Goal: Task Accomplishment & Management: Complete application form

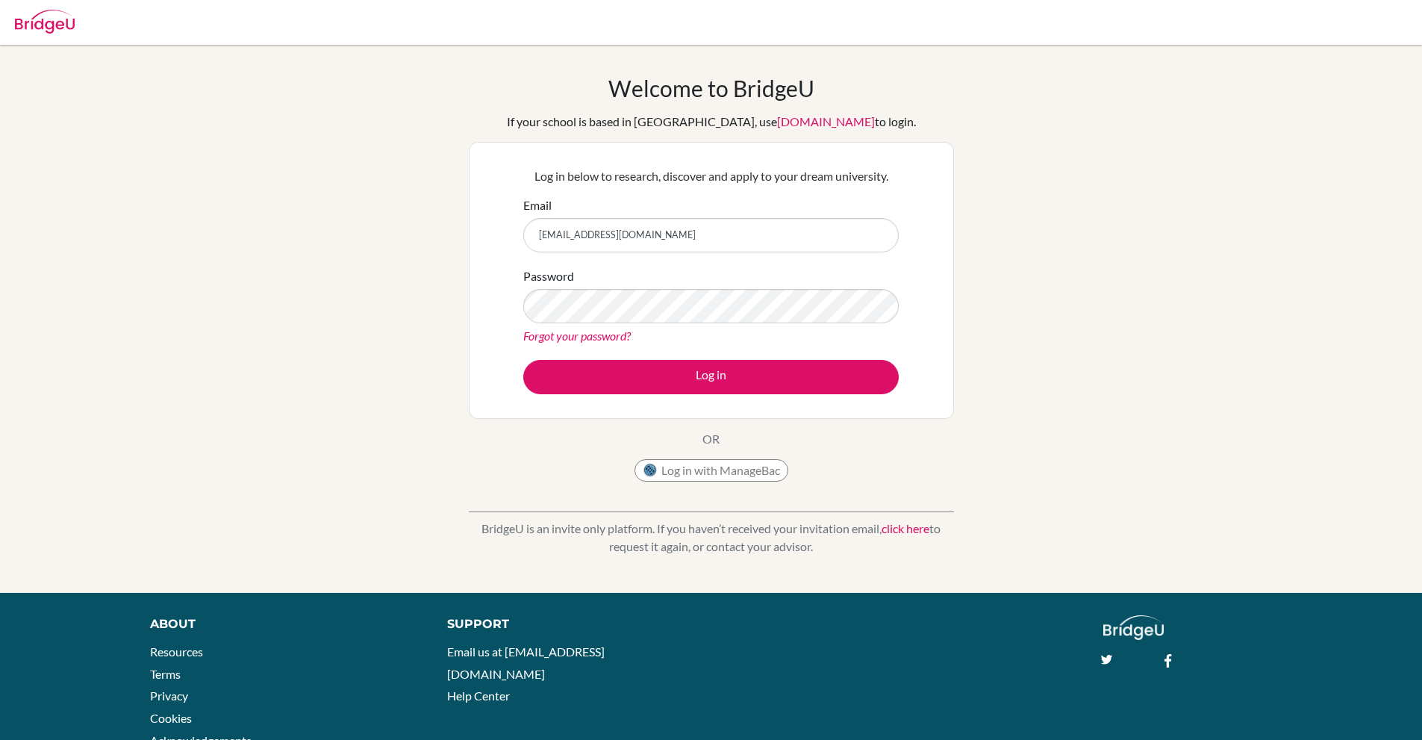
type input "[EMAIL_ADDRESS][DOMAIN_NAME]"
click at [523, 360] on button "Log in" at bounding box center [710, 377] width 375 height 34
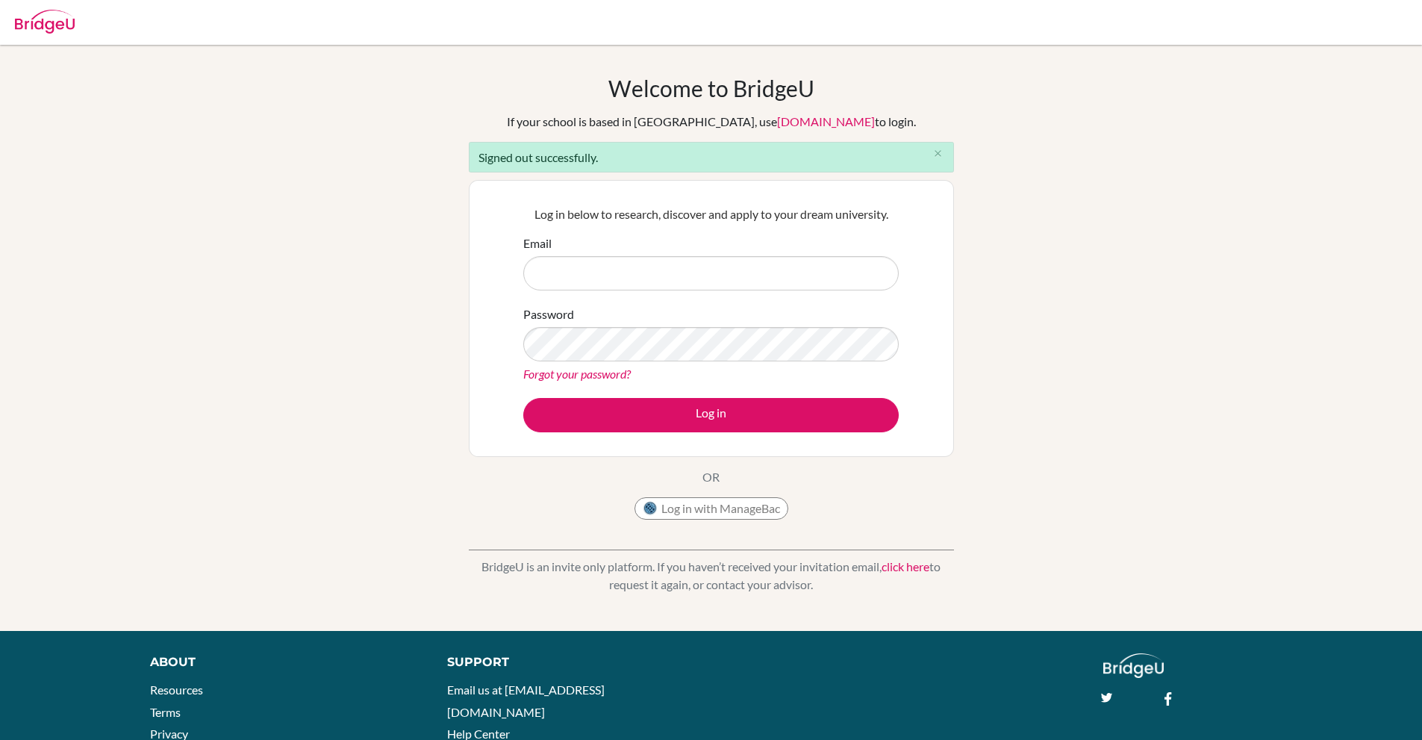
click at [699, 279] on input "Email" at bounding box center [710, 273] width 375 height 34
type input "[EMAIL_ADDRESS][DOMAIN_NAME]"
click at [523, 398] on button "Log in" at bounding box center [710, 415] width 375 height 34
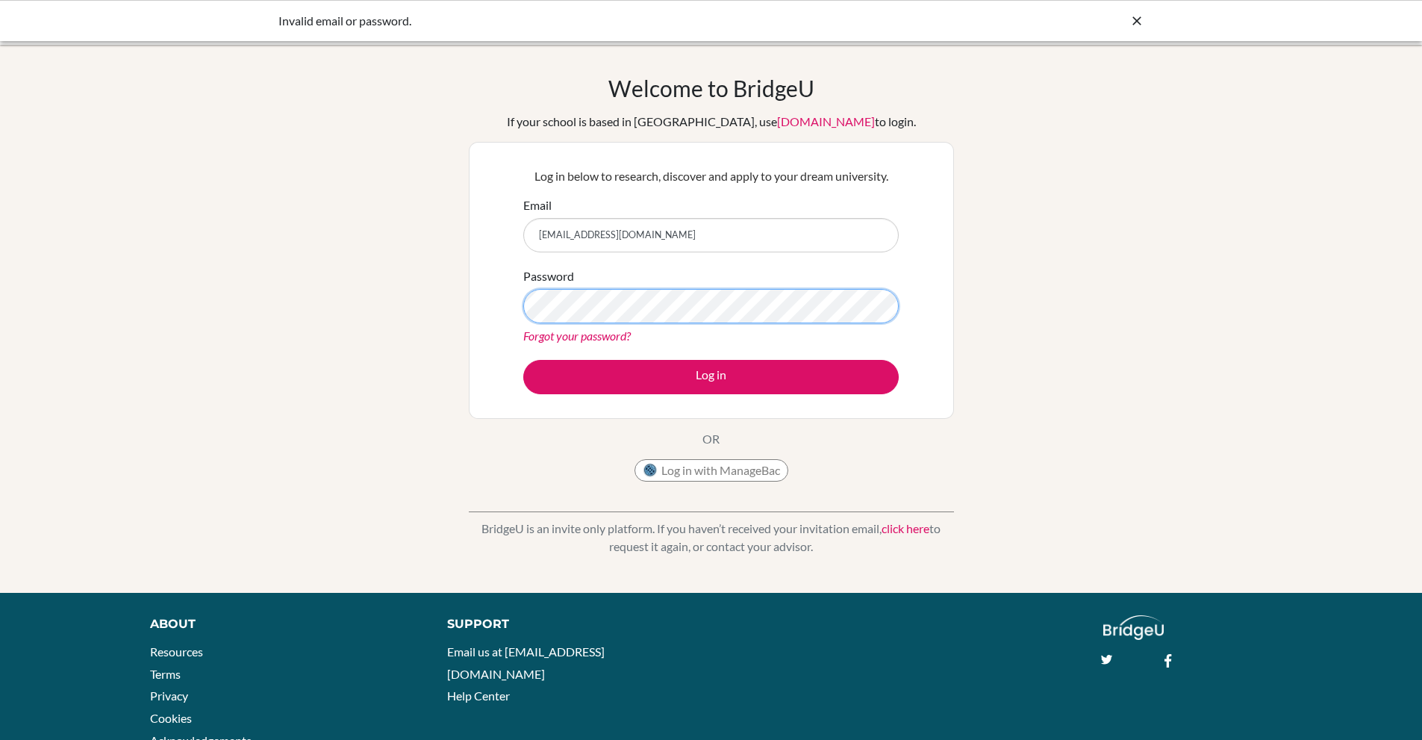
click at [523, 360] on button "Log in" at bounding box center [710, 377] width 375 height 34
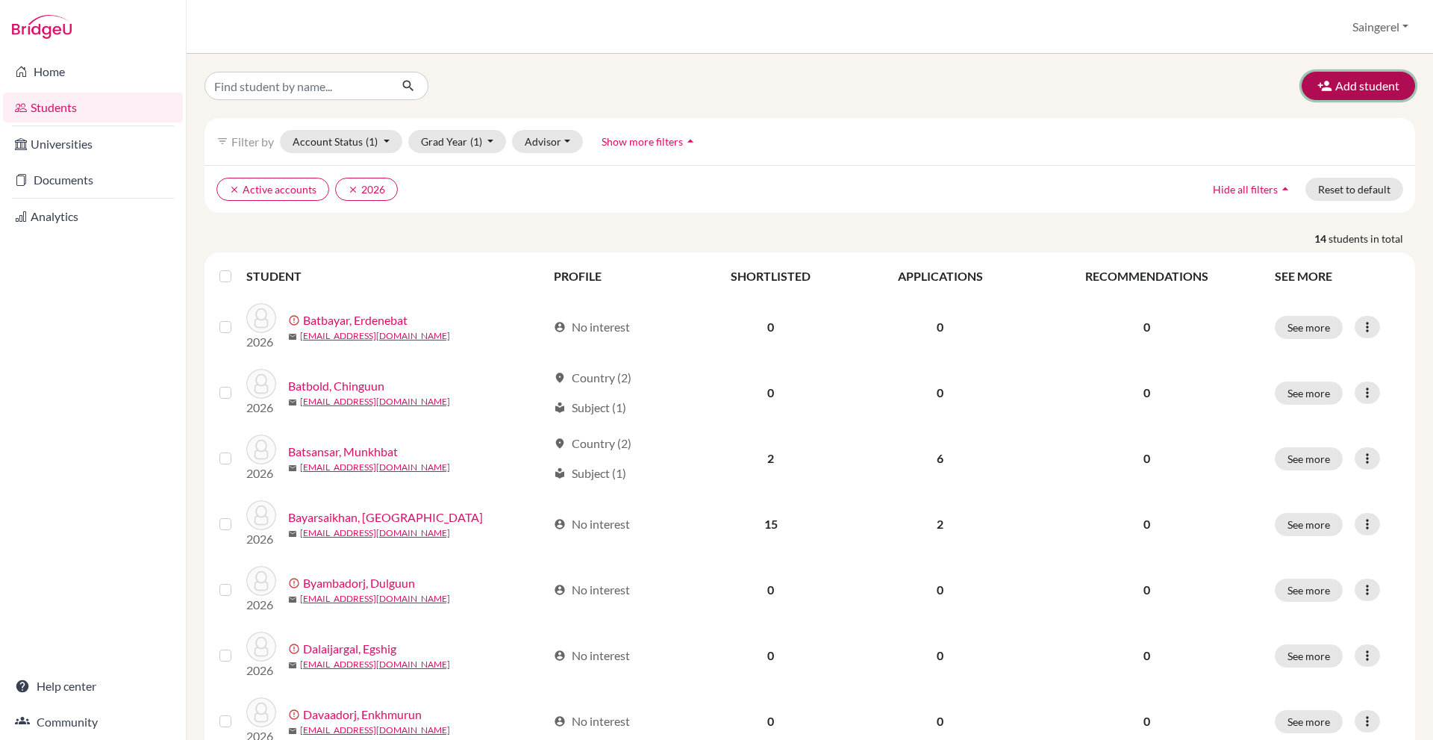
click at [1373, 90] on button "Add student" at bounding box center [1358, 86] width 113 height 28
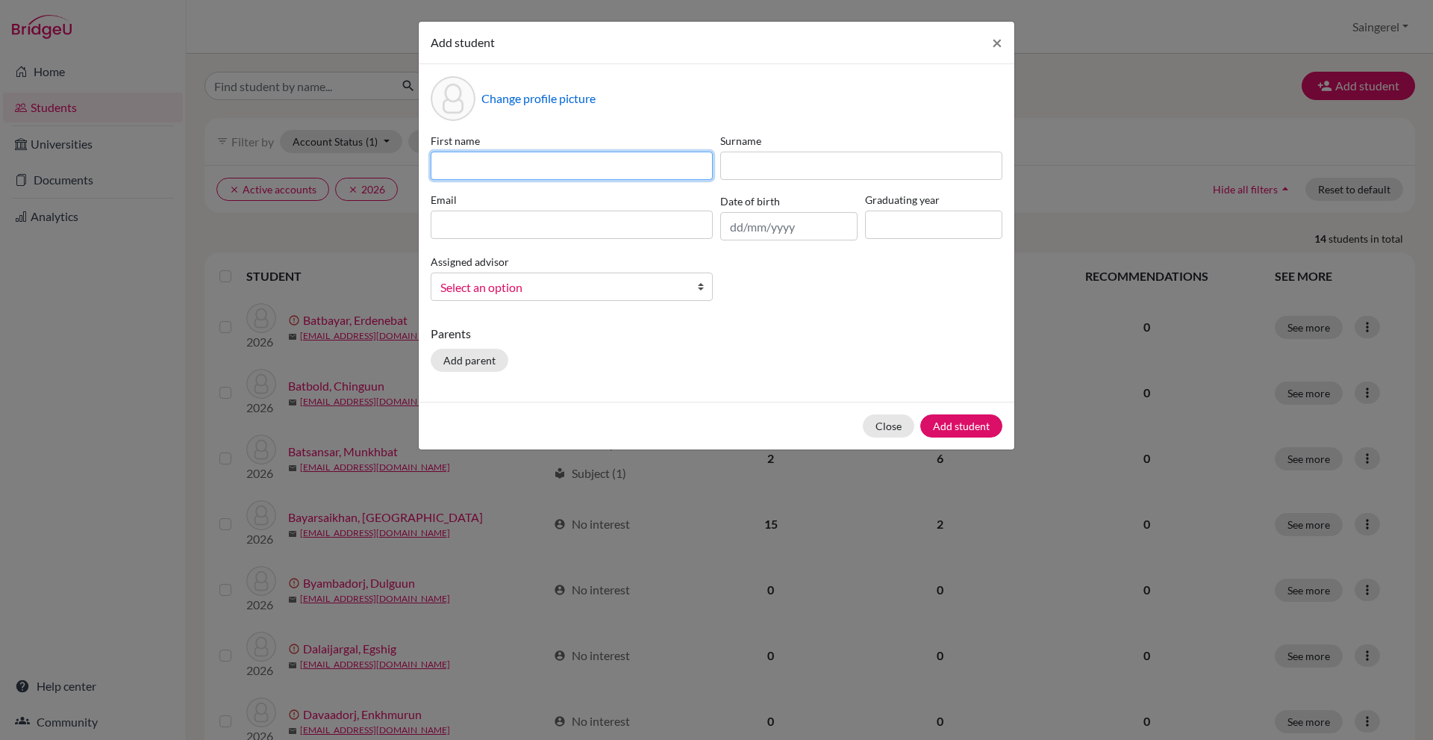
click at [569, 172] on input at bounding box center [572, 166] width 282 height 28
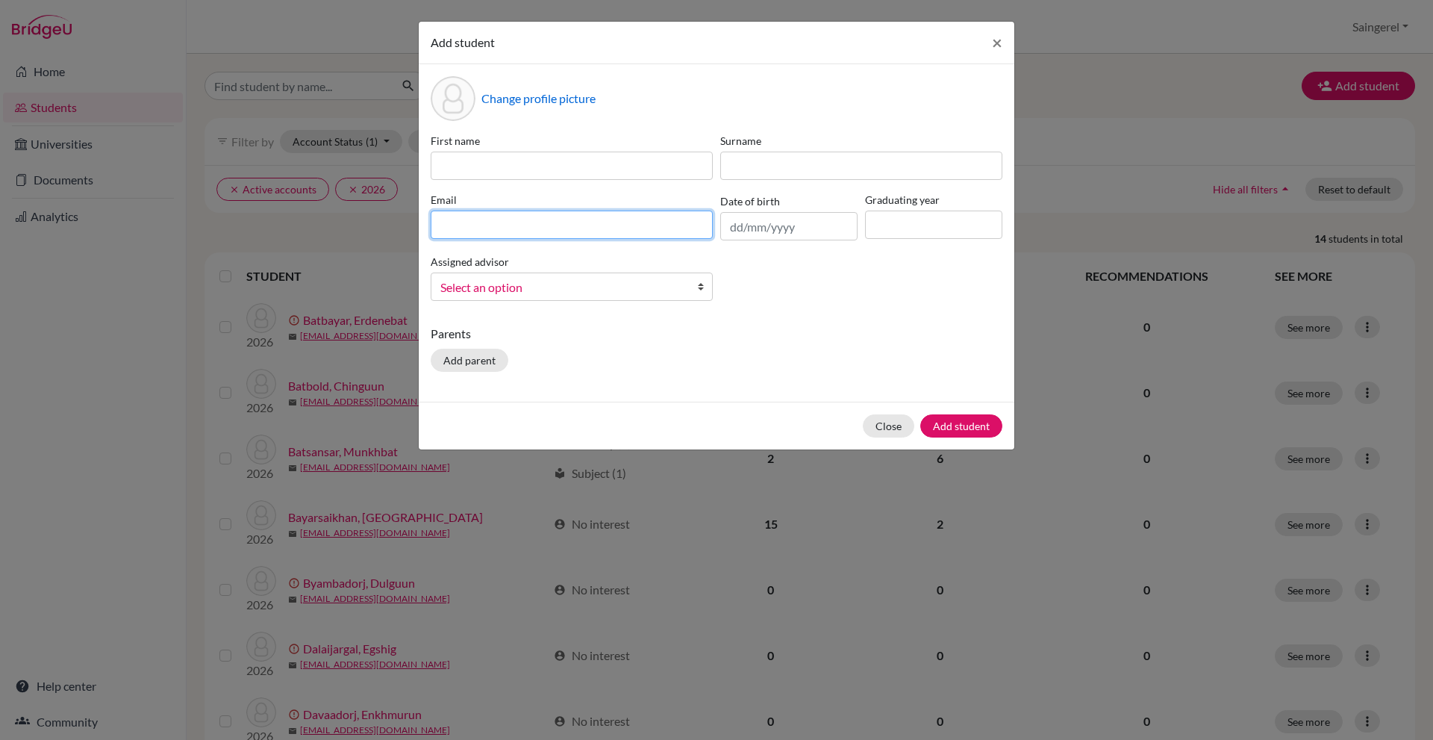
click at [587, 225] on div "Email" at bounding box center [572, 216] width 290 height 49
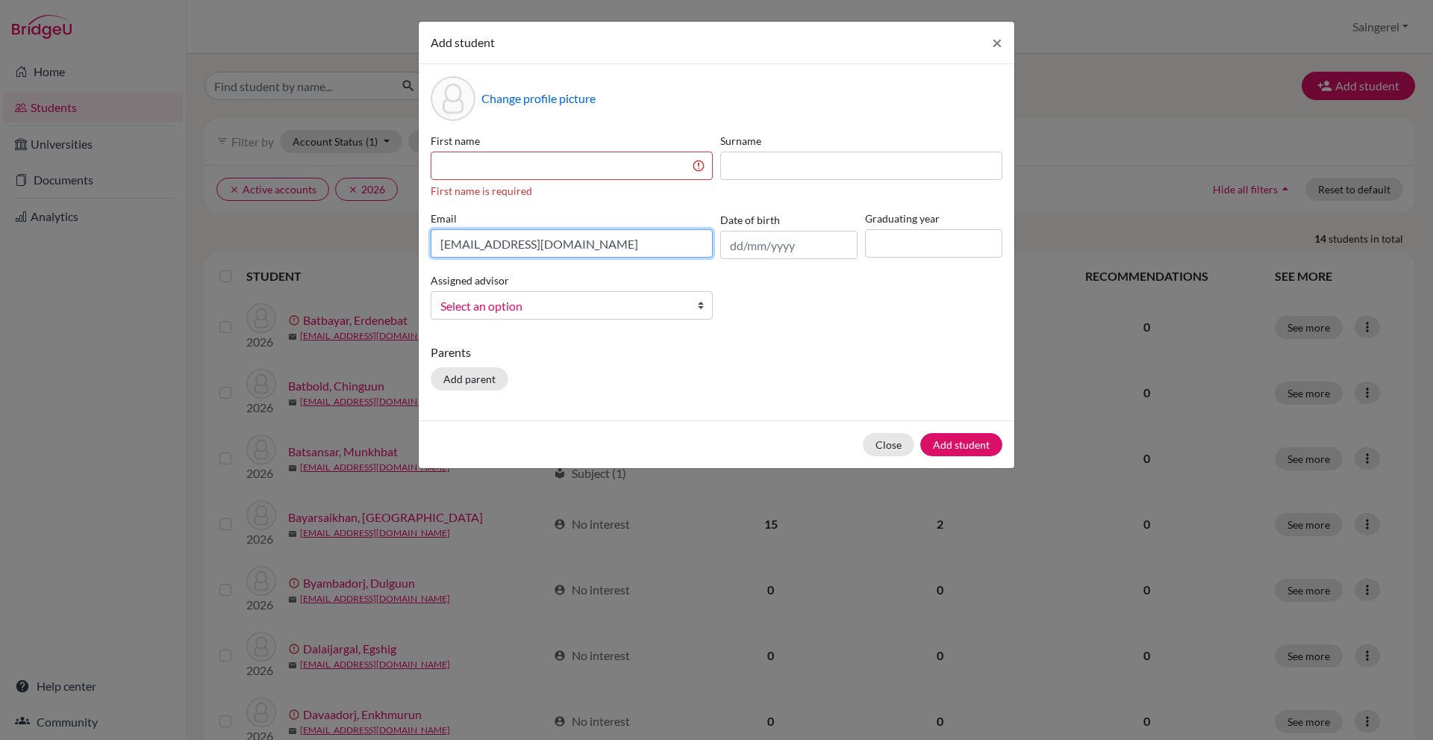
type input "Tselmuunbno@gmail.com"
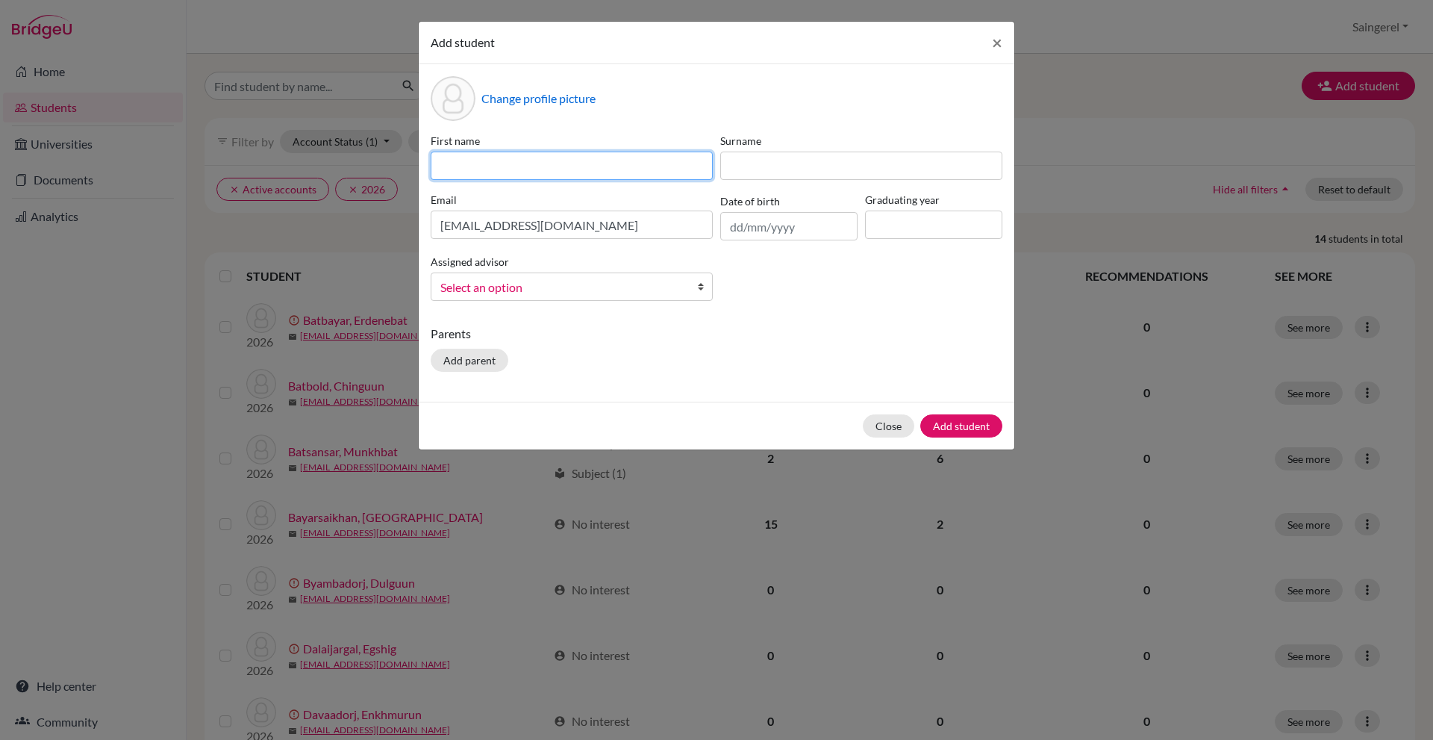
click at [582, 165] on input at bounding box center [572, 166] width 282 height 28
type input "Tselmuun"
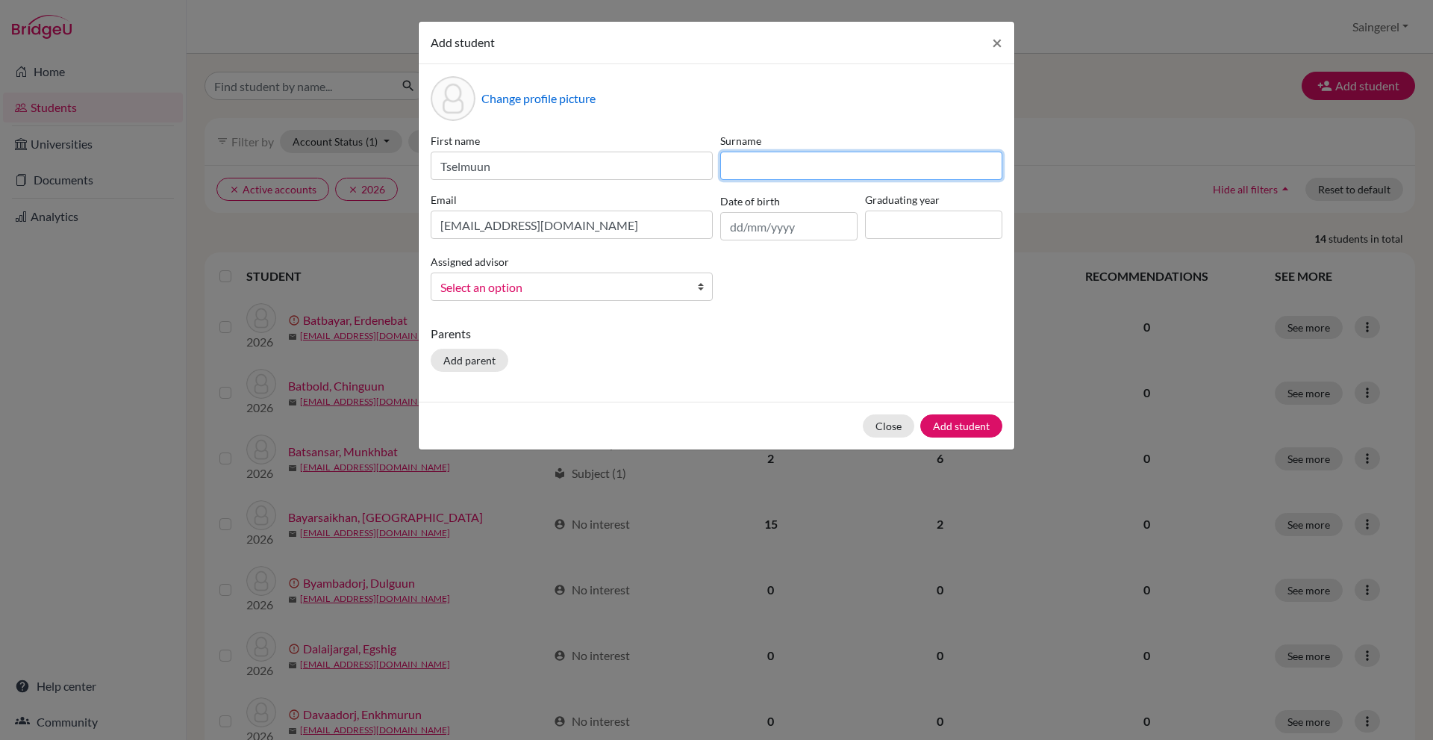
click at [802, 163] on input at bounding box center [861, 166] width 282 height 28
type input "Enkhbayar"
click at [845, 230] on input "text" at bounding box center [788, 226] width 137 height 28
click at [761, 56] on th "October 2025" at bounding box center [790, 55] width 108 height 19
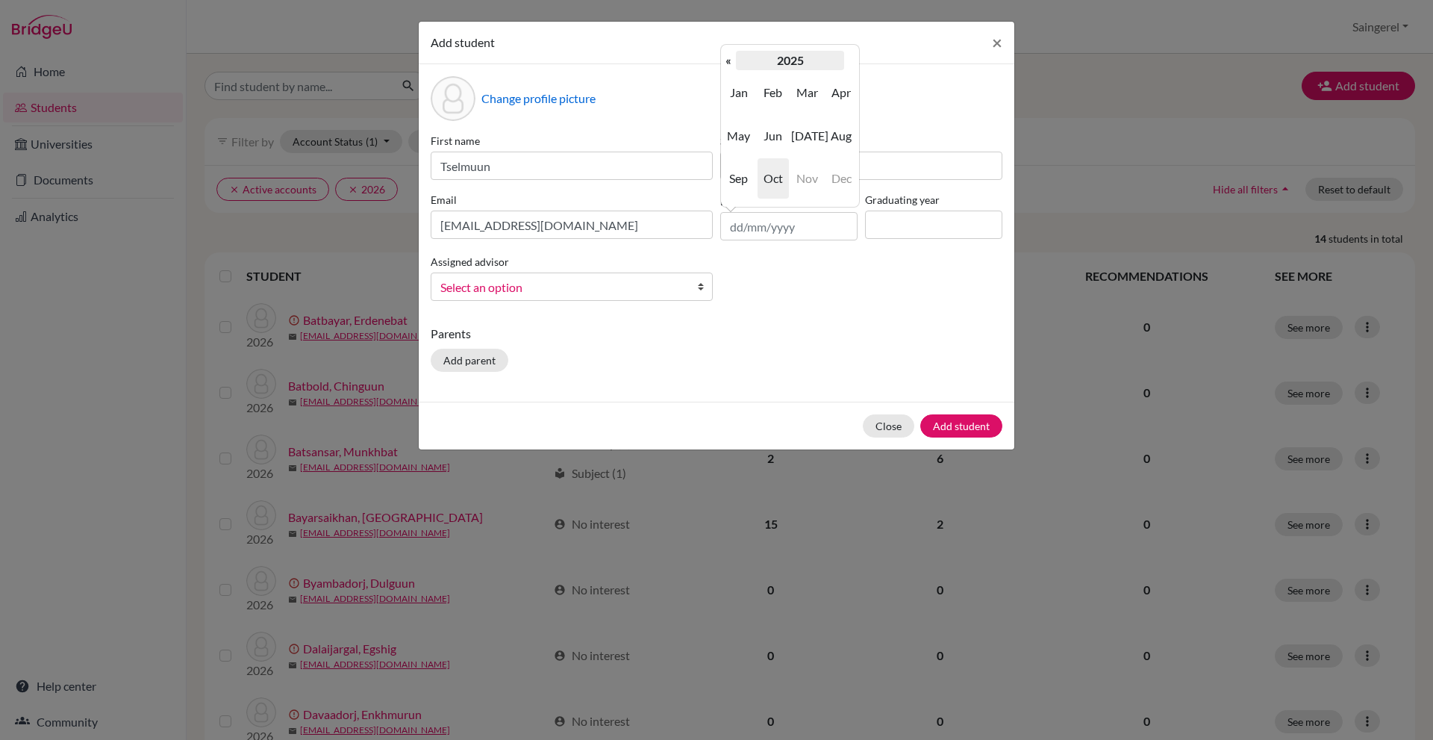
click at [790, 61] on th "2025" at bounding box center [790, 60] width 108 height 19
click at [790, 61] on th "2020-2029" at bounding box center [790, 60] width 108 height 19
click at [772, 87] on span "2000" at bounding box center [773, 92] width 31 height 40
click at [769, 183] on span "2008" at bounding box center [773, 178] width 31 height 40
click at [834, 179] on span "Dec" at bounding box center [840, 178] width 31 height 40
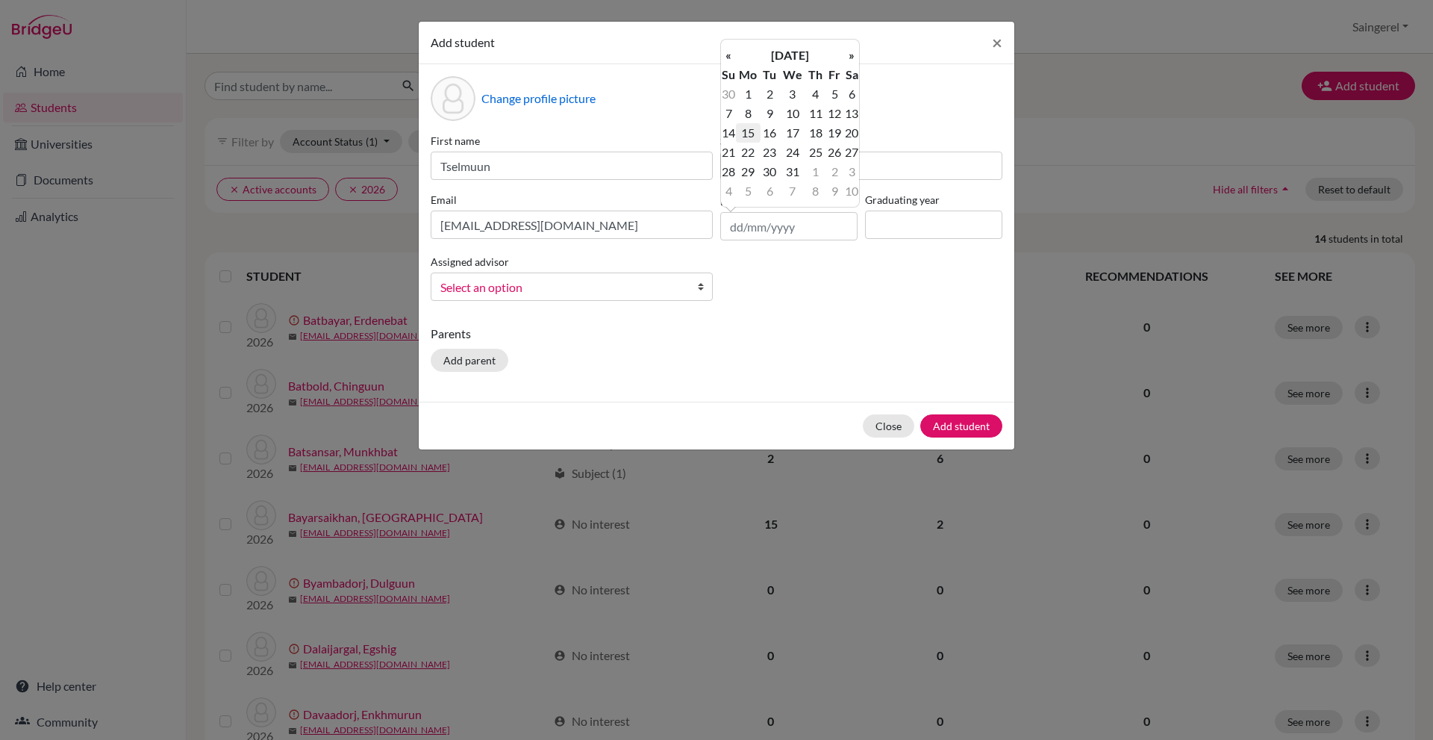
click at [747, 136] on td "15" at bounding box center [748, 132] width 25 height 19
type input "15/12/2008"
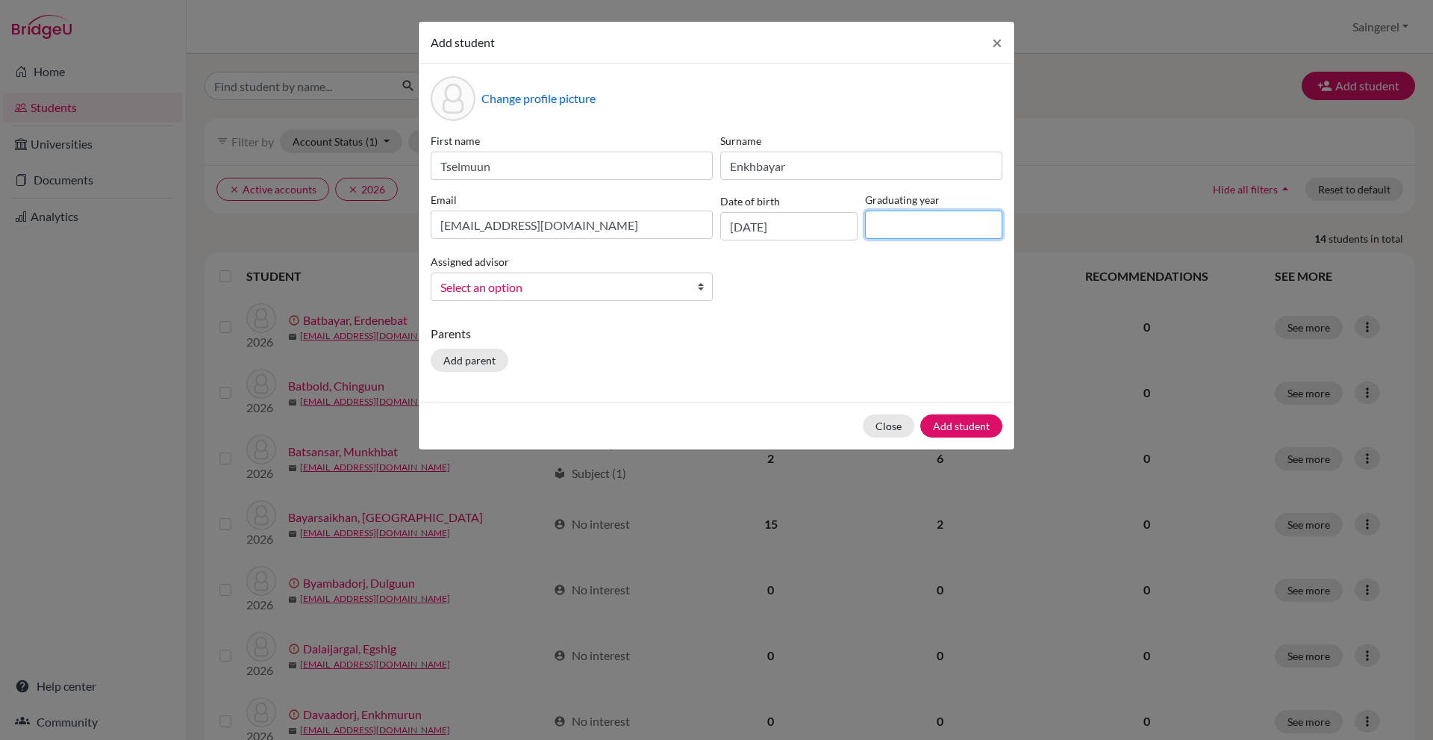
click at [905, 216] on input at bounding box center [933, 224] width 137 height 28
type input "2026"
click at [540, 281] on span "Select an option" at bounding box center [561, 287] width 243 height 19
click at [577, 334] on li "Indree, Saingerel" at bounding box center [571, 334] width 275 height 19
click at [975, 425] on button "Add student" at bounding box center [961, 425] width 82 height 23
